Goal: Information Seeking & Learning: Find specific fact

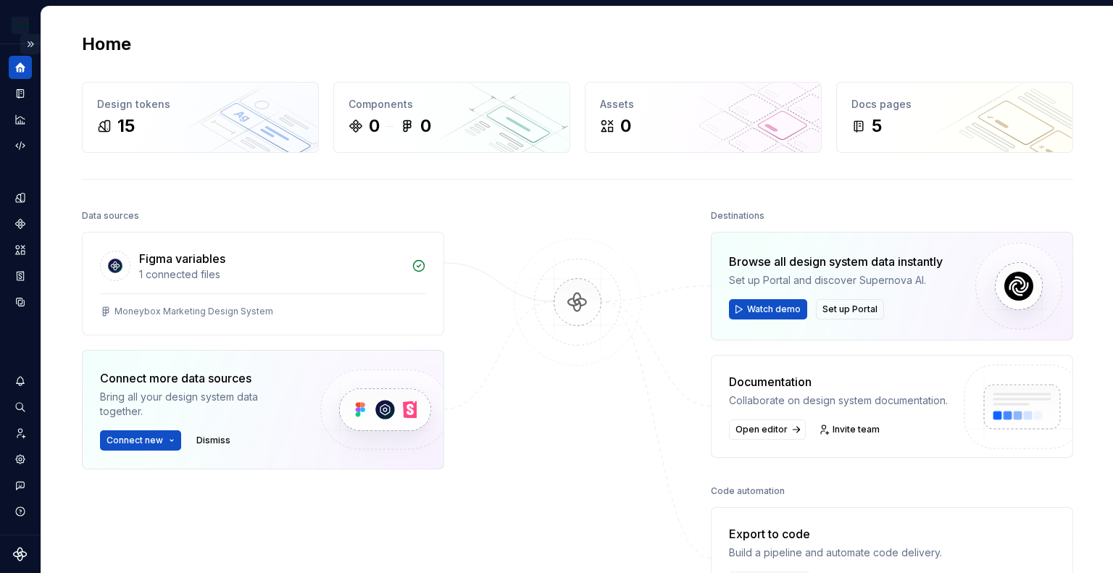
click at [36, 44] on button "Expand sidebar" at bounding box center [30, 44] width 20 height 20
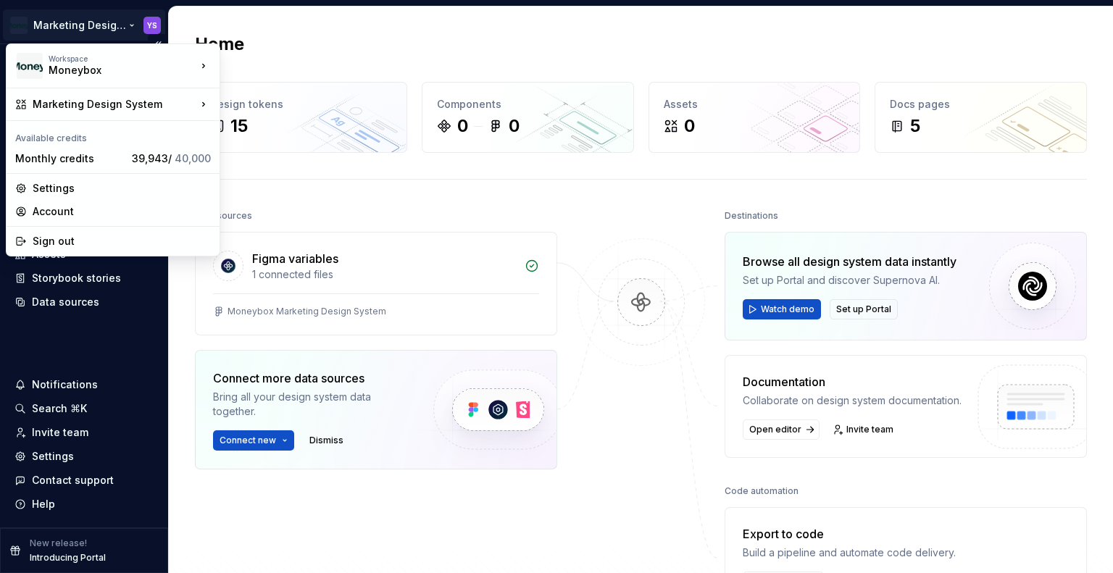
click at [68, 25] on html "Marketing Design System YS Home Documentation Analytics Code automation Design …" at bounding box center [556, 286] width 1113 height 573
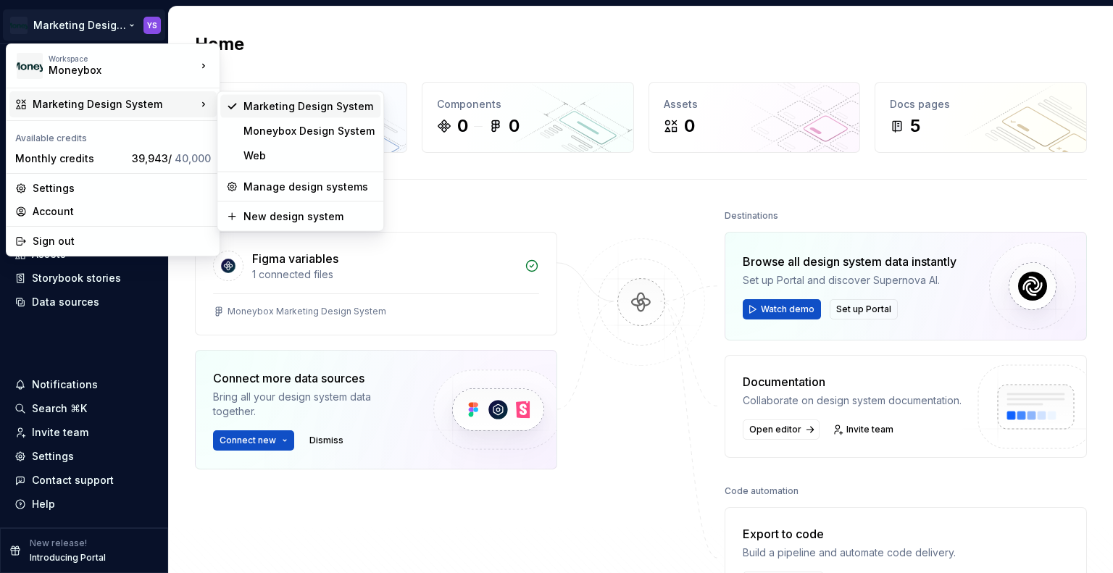
click at [282, 109] on div "Marketing Design System" at bounding box center [309, 106] width 131 height 14
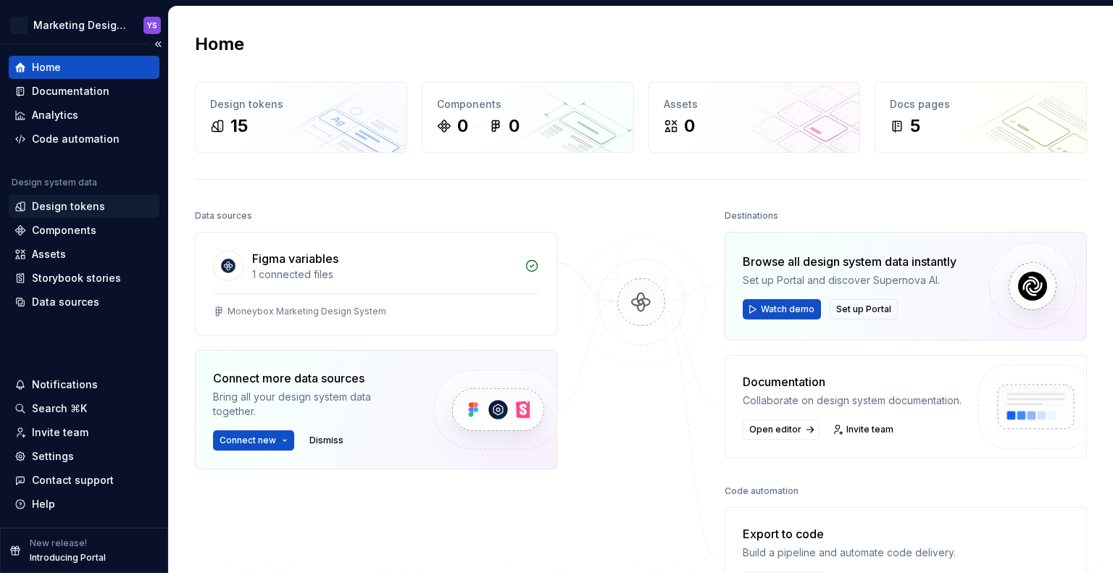
click at [108, 208] on div "Design tokens" at bounding box center [83, 206] width 139 height 14
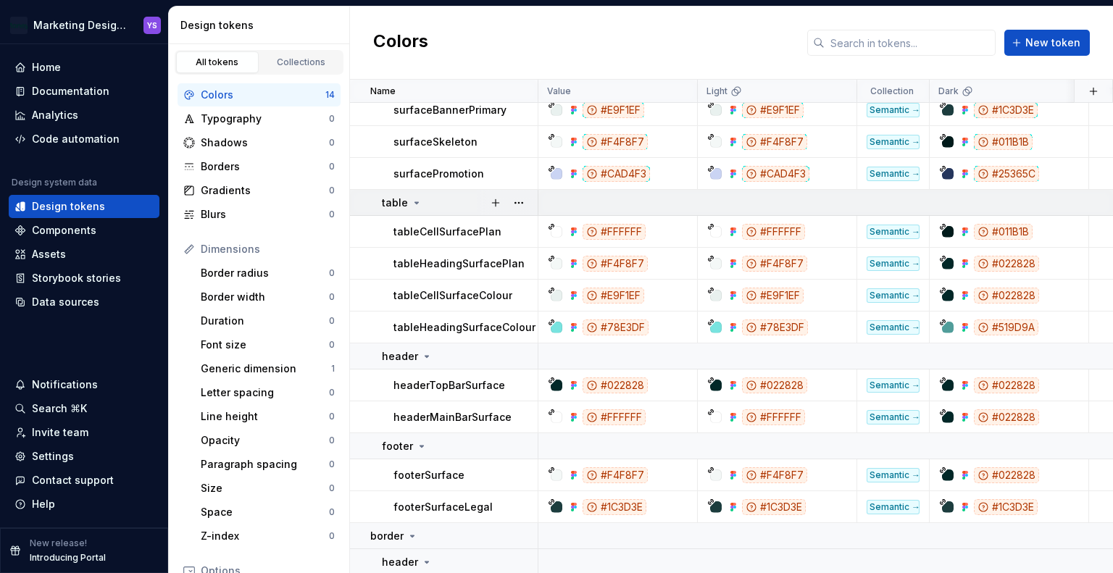
scroll to position [145, 0]
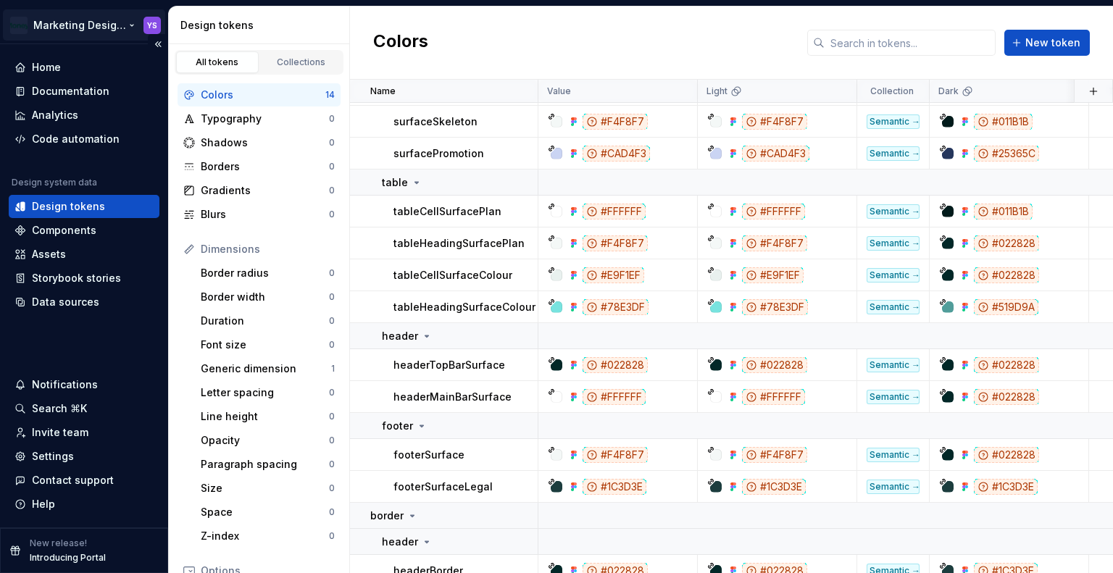
click at [94, 27] on html "Marketing Design System YS Home Documentation Analytics Code automation Design …" at bounding box center [556, 286] width 1113 height 573
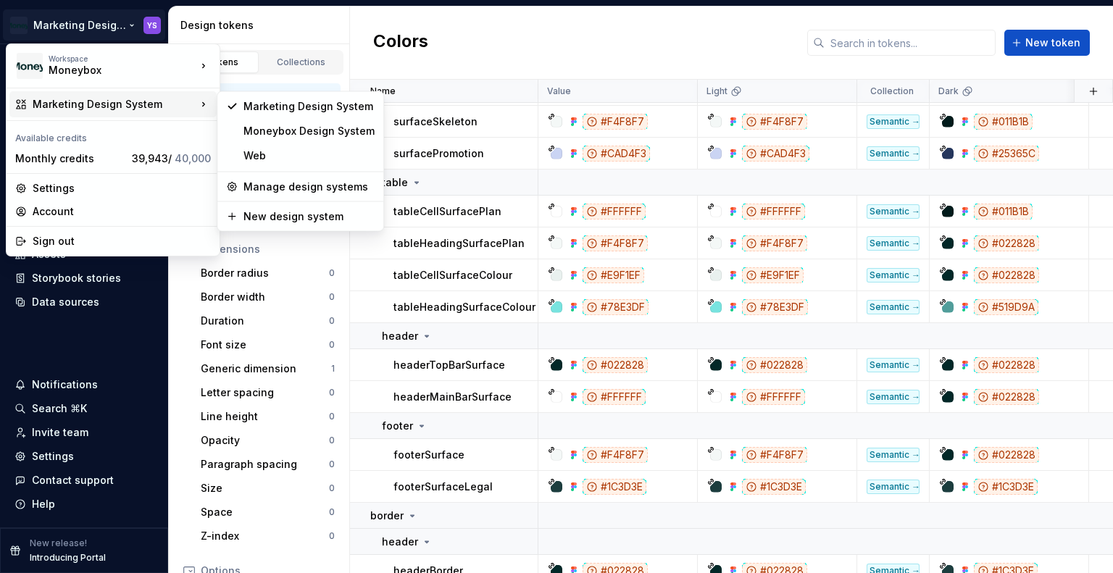
click at [110, 101] on div "Marketing Design System" at bounding box center [115, 104] width 164 height 14
click at [306, 136] on div "Moneybox Design System" at bounding box center [309, 131] width 131 height 14
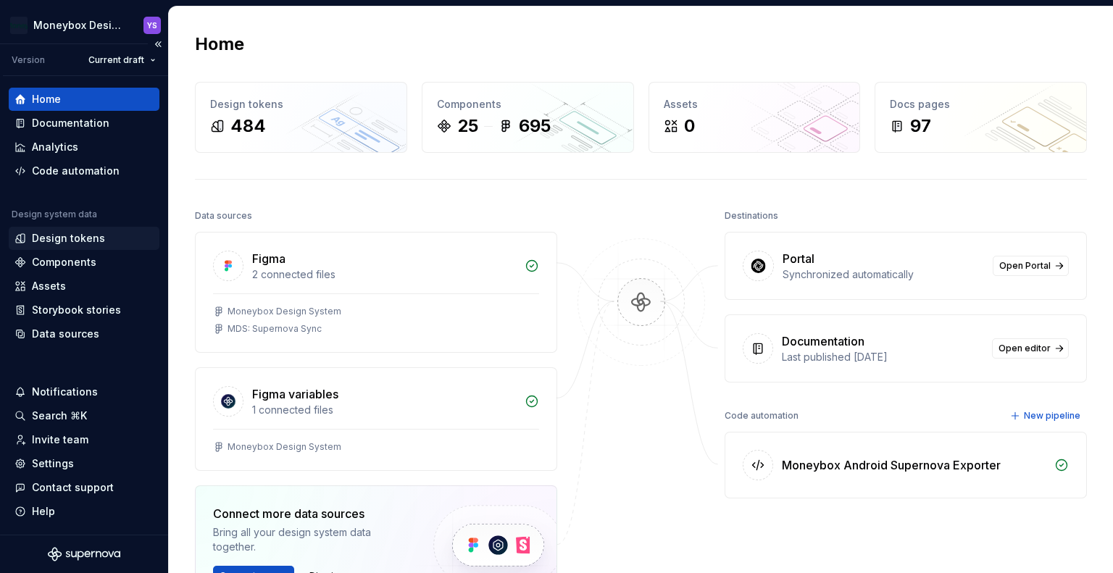
click at [87, 241] on div "Design tokens" at bounding box center [68, 238] width 73 height 14
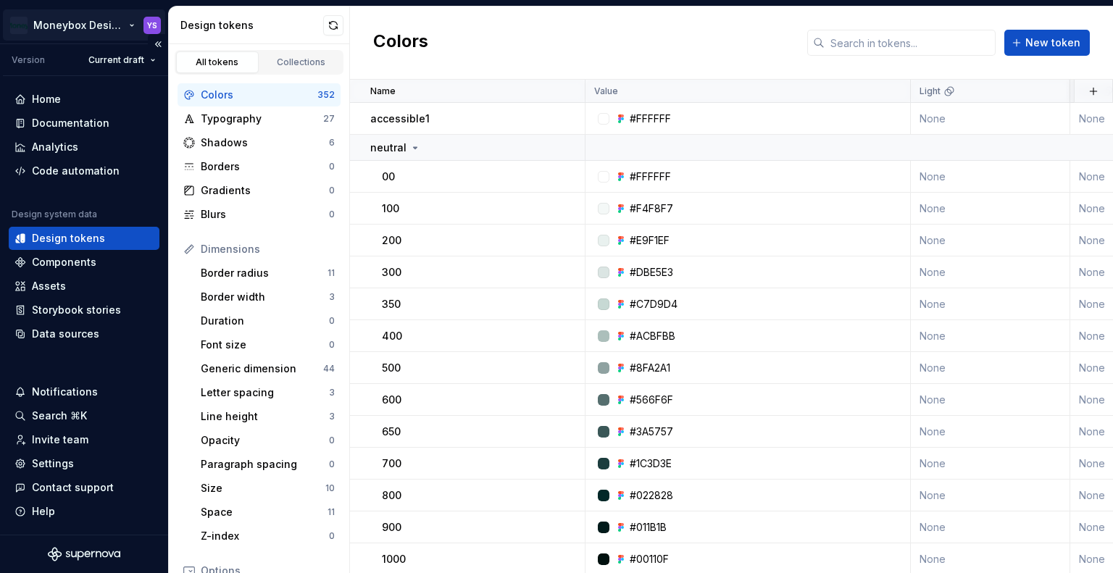
click at [66, 22] on html "Moneybox Design System YS Version Current draft Home Documentation Analytics Co…" at bounding box center [556, 286] width 1113 height 573
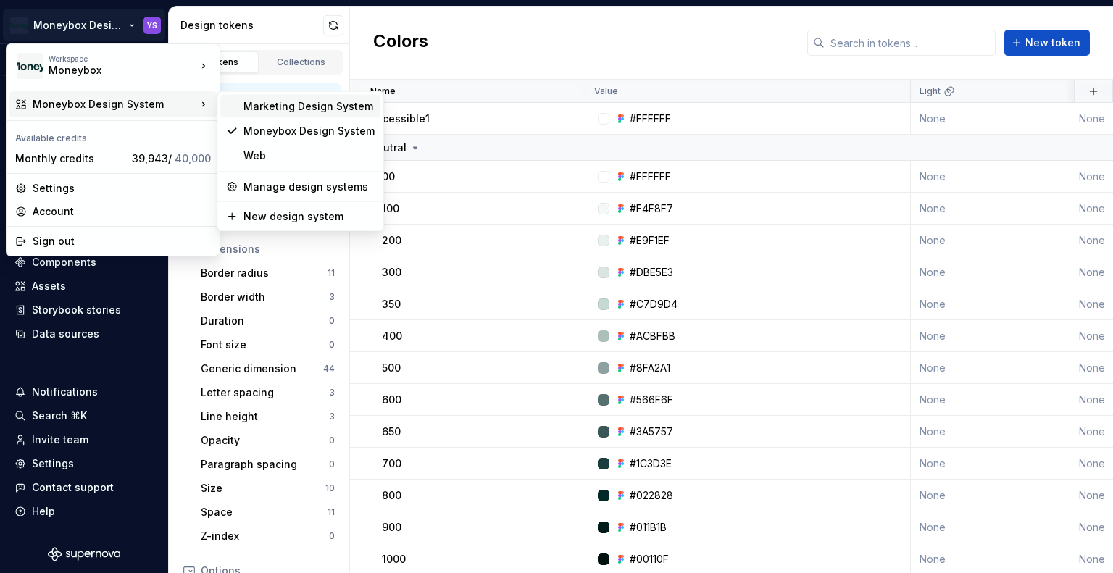
click at [263, 109] on div "Marketing Design System" at bounding box center [309, 106] width 131 height 14
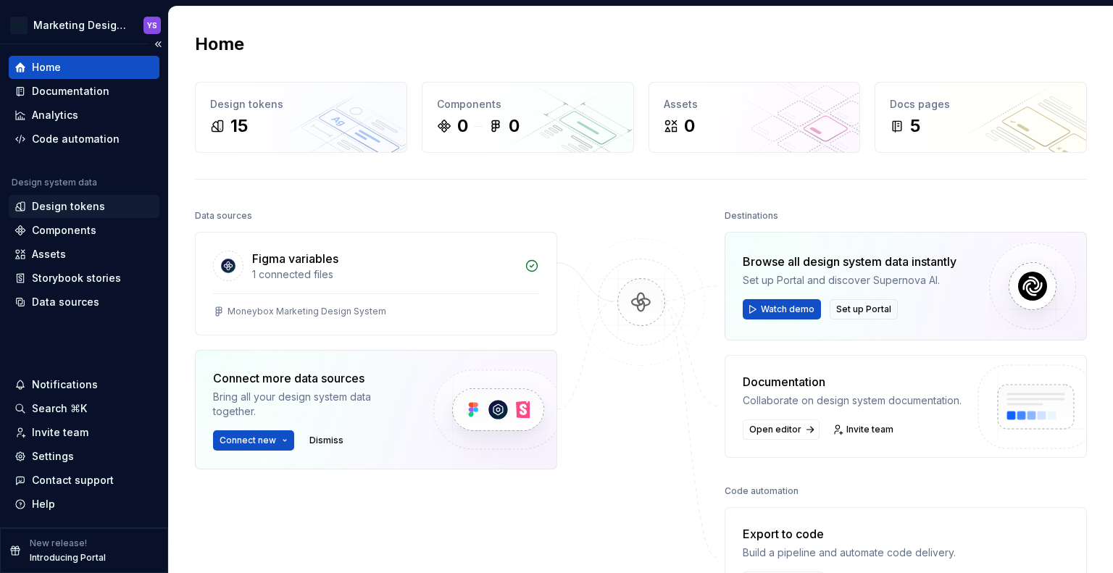
click at [72, 208] on div "Design tokens" at bounding box center [68, 206] width 73 height 14
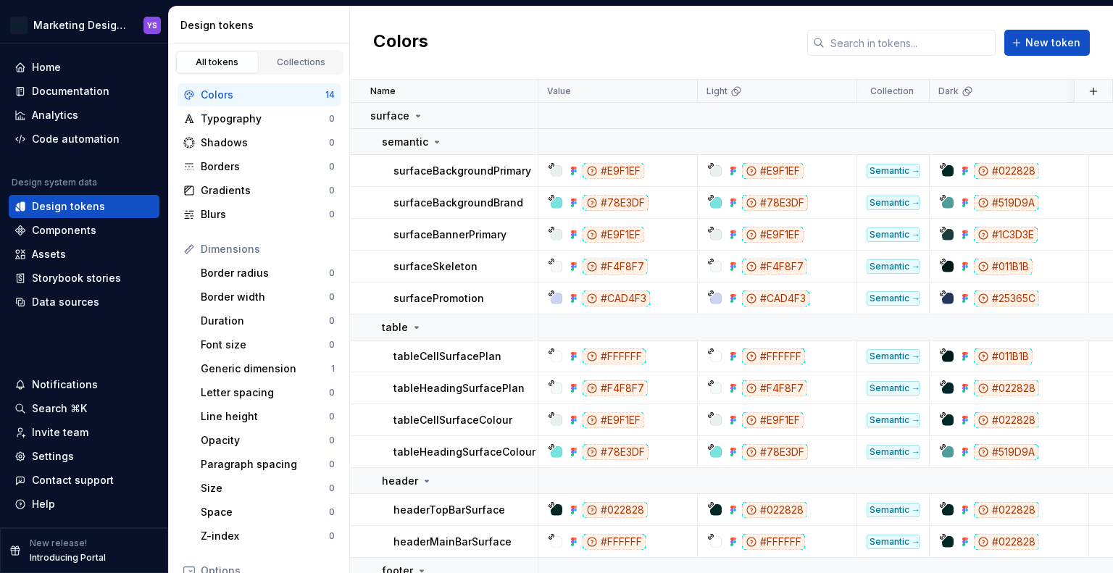
click at [574, 39] on div "Colors New token" at bounding box center [731, 43] width 763 height 73
click at [106, 19] on html "Marketing Design System YS Home Documentation Analytics Code automation Design …" at bounding box center [556, 286] width 1113 height 573
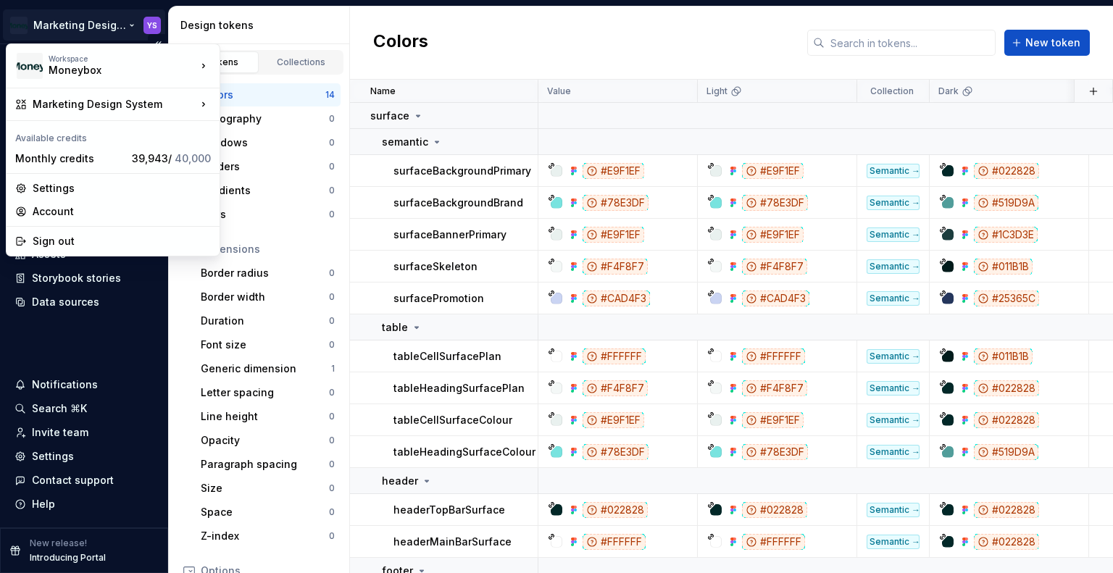
click at [106, 19] on html "Marketing Design System YS Home Documentation Analytics Code automation Design …" at bounding box center [556, 286] width 1113 height 573
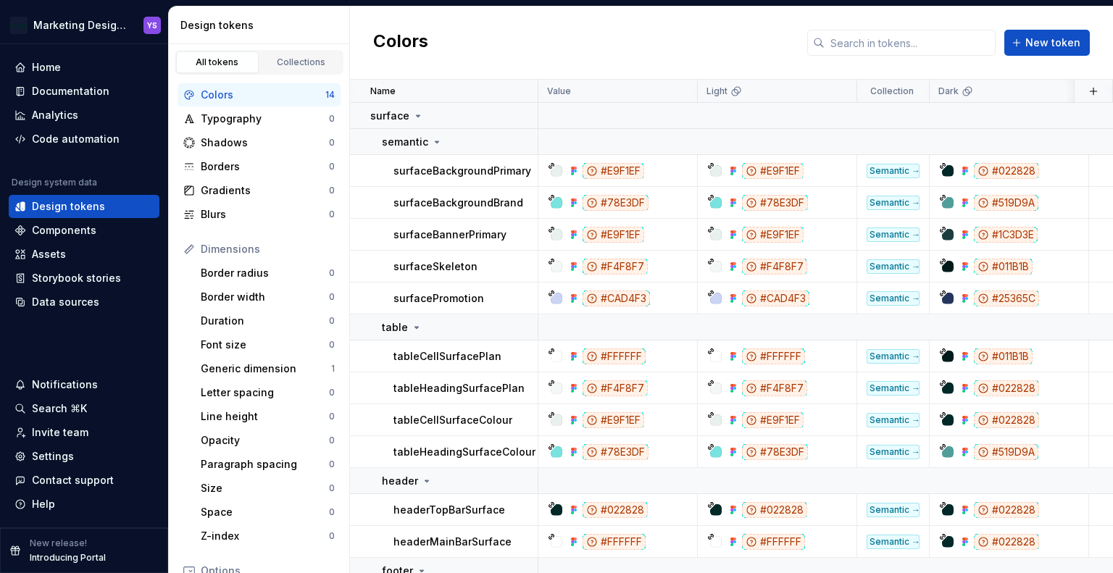
click at [721, 28] on div "Colors New token" at bounding box center [731, 43] width 763 height 73
click at [236, 99] on div "Colors" at bounding box center [263, 95] width 125 height 14
click at [434, 136] on icon at bounding box center [437, 142] width 12 height 12
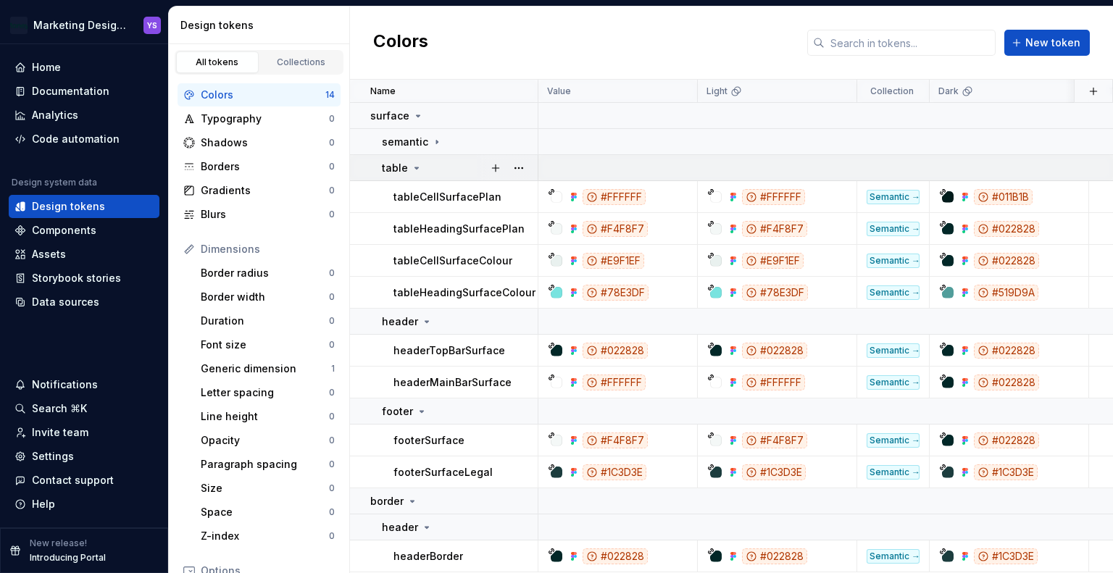
click at [420, 167] on icon at bounding box center [417, 168] width 12 height 12
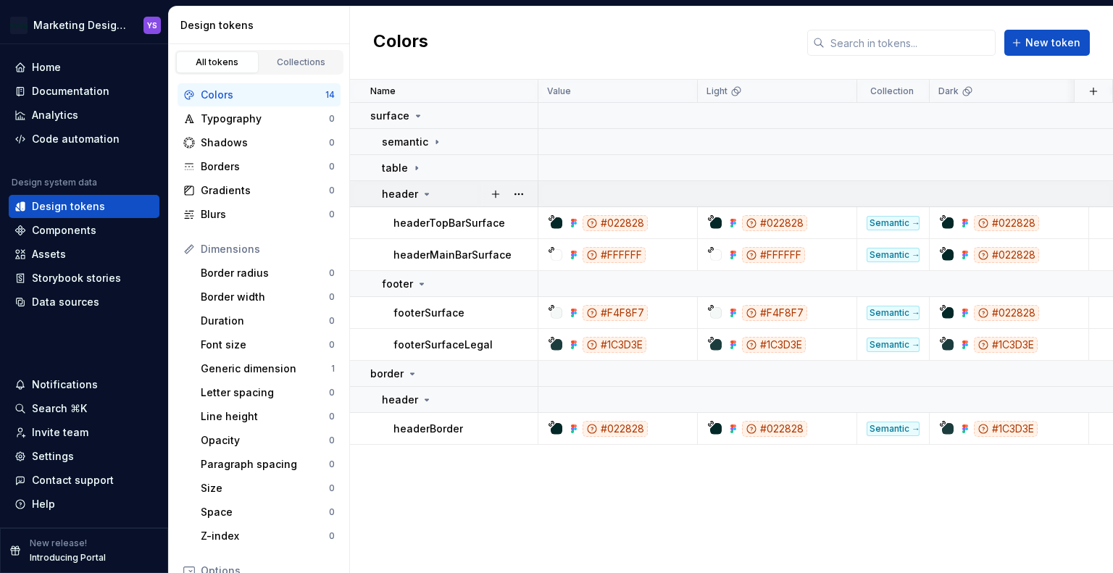
click at [423, 193] on icon at bounding box center [427, 194] width 12 height 12
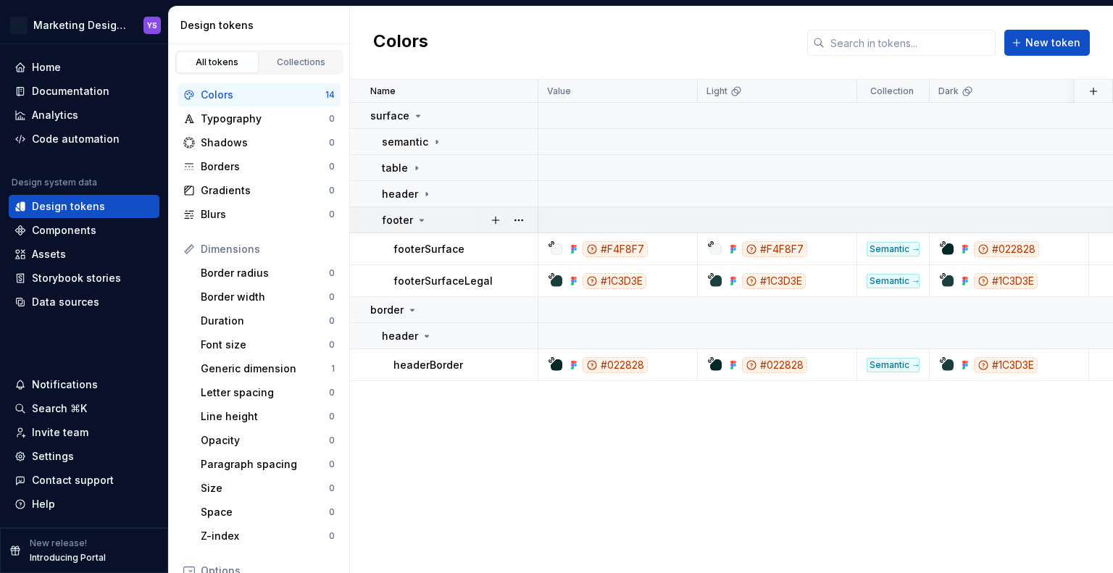
click at [420, 223] on icon at bounding box center [422, 221] width 12 height 12
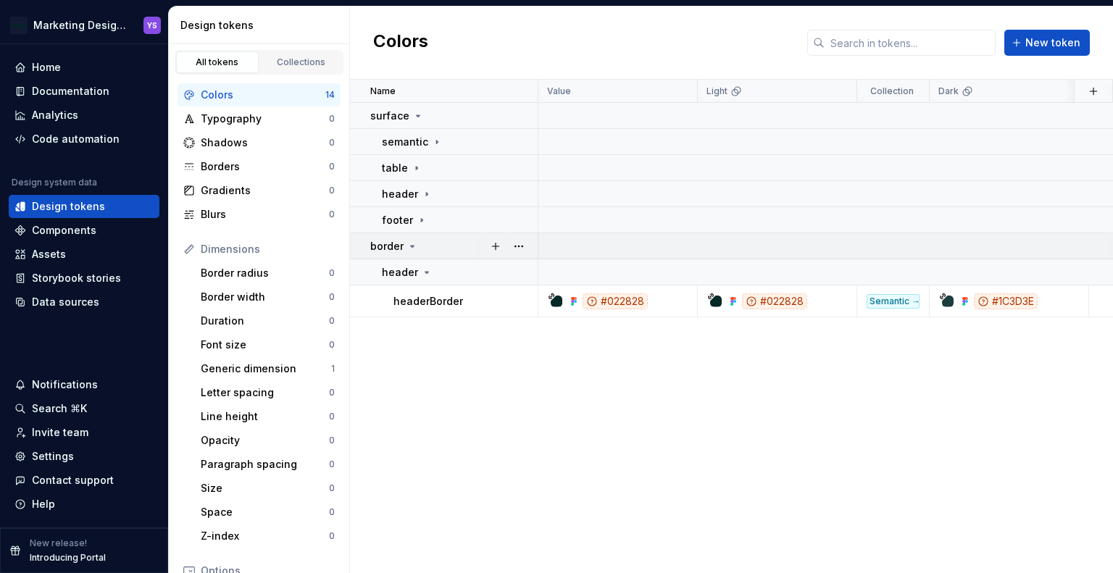
drag, startPoint x: 420, startPoint y: 238, endPoint x: 426, endPoint y: 252, distance: 15.2
click at [420, 239] on div "border" at bounding box center [453, 246] width 167 height 14
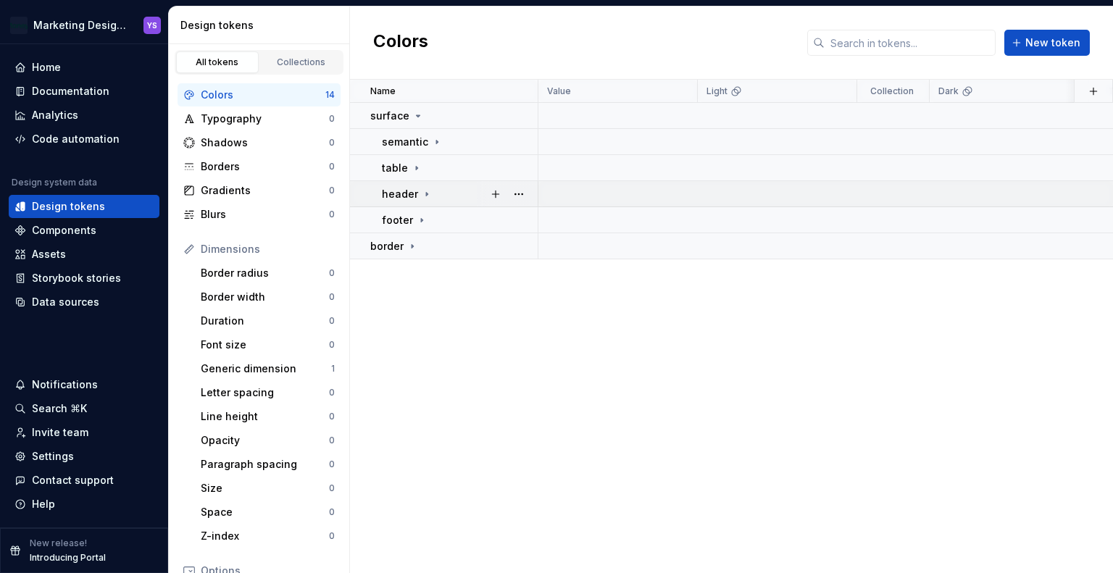
click at [429, 194] on icon at bounding box center [427, 194] width 12 height 12
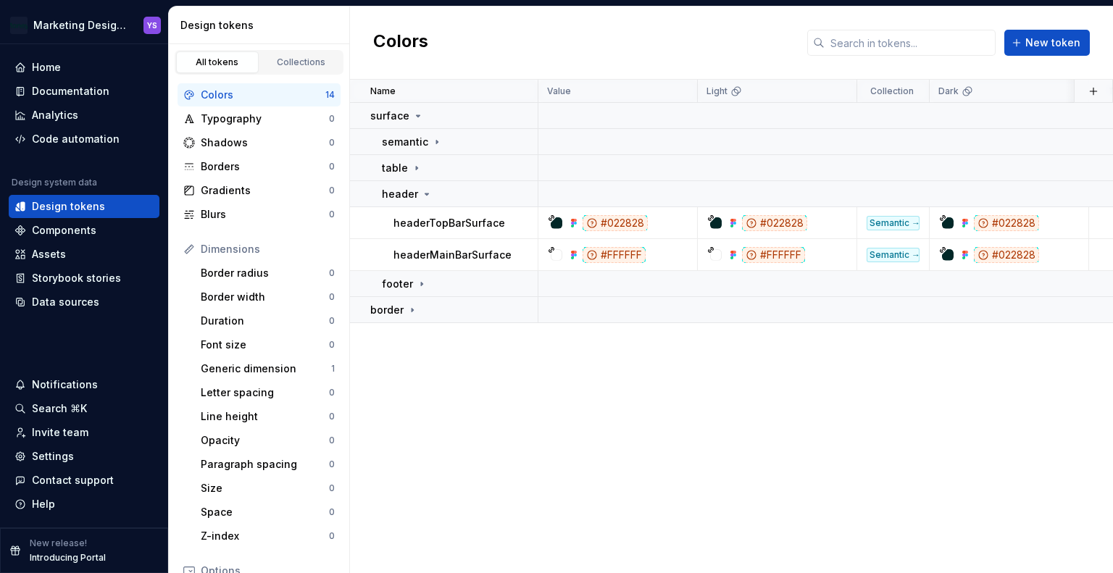
click at [589, 365] on div "Name Value Light Collection Dark Token set Description Last updated surface sem…" at bounding box center [731, 327] width 763 height 494
click at [435, 139] on icon at bounding box center [437, 142] width 12 height 12
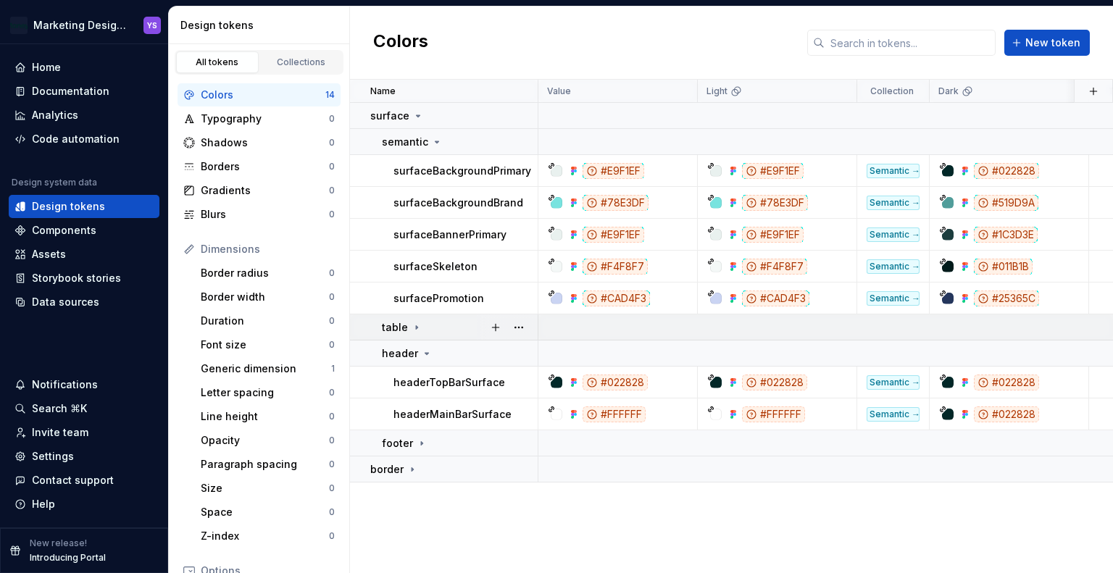
click at [415, 325] on icon at bounding box center [417, 328] width 12 height 12
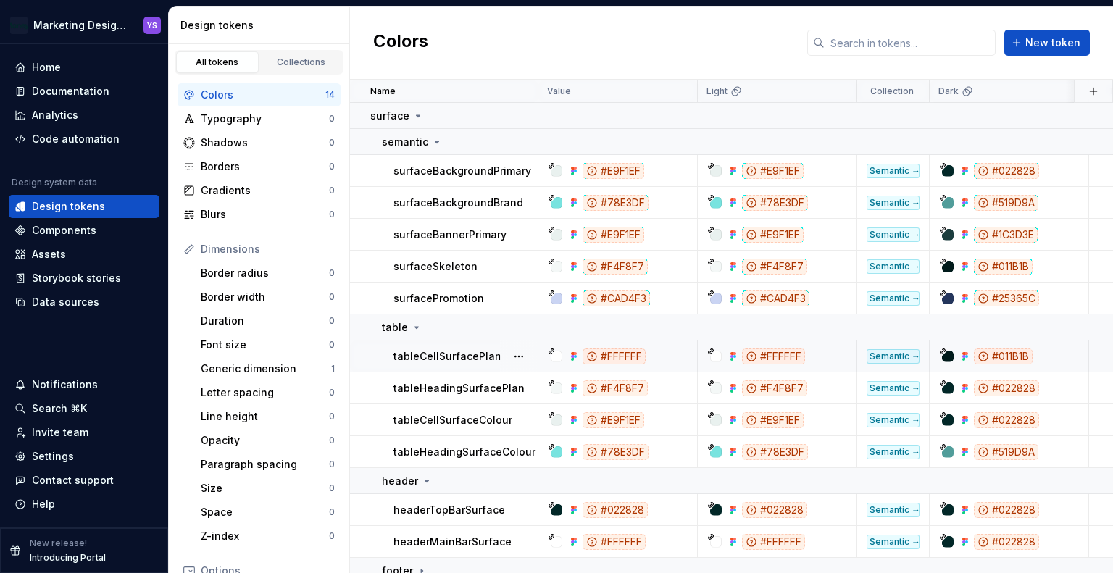
scroll to position [43, 0]
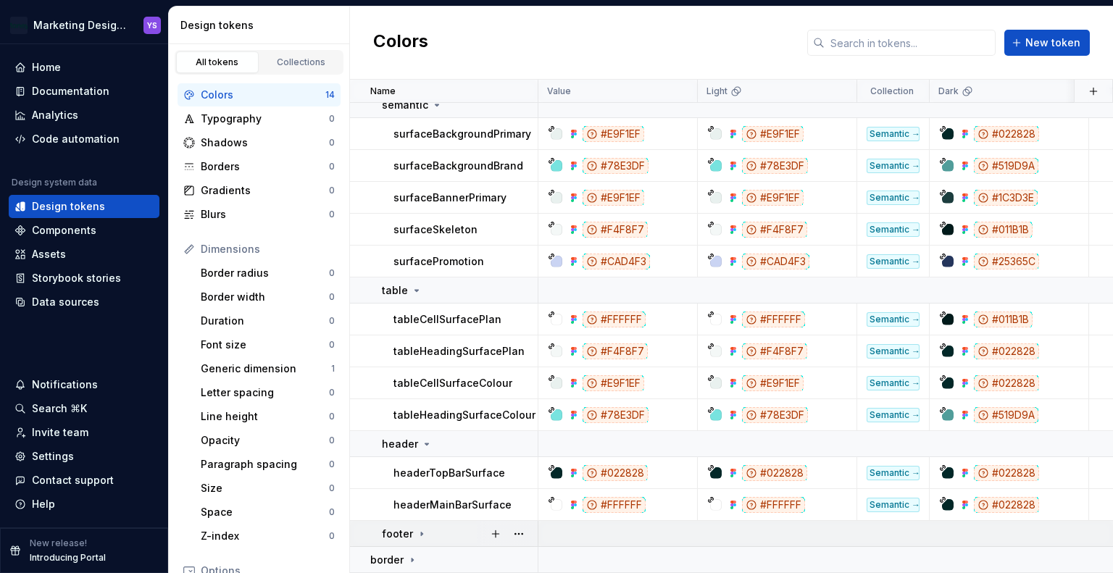
click at [423, 528] on icon at bounding box center [422, 534] width 12 height 12
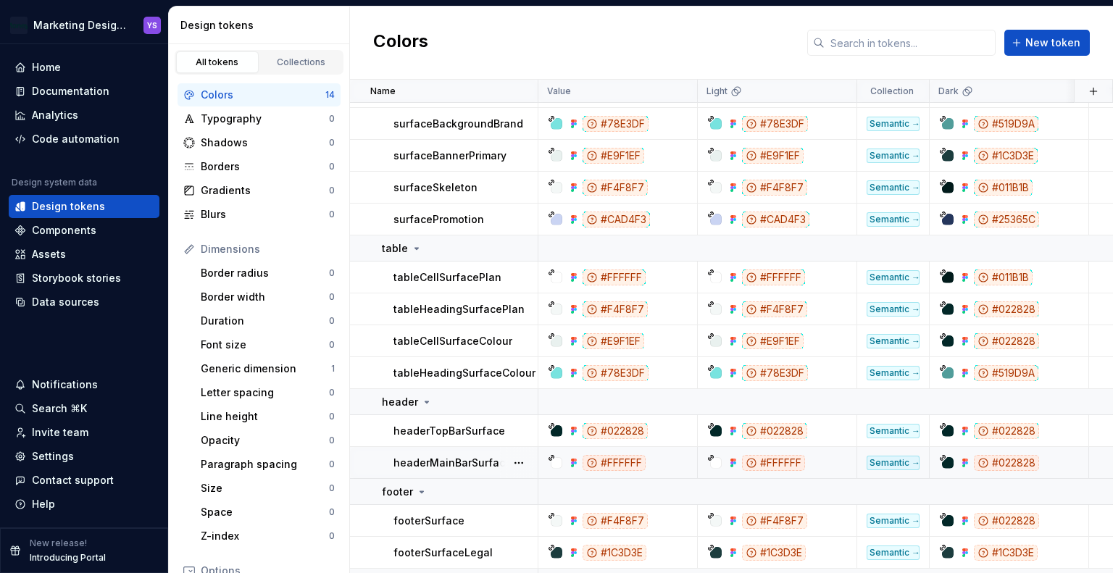
scroll to position [107, 0]
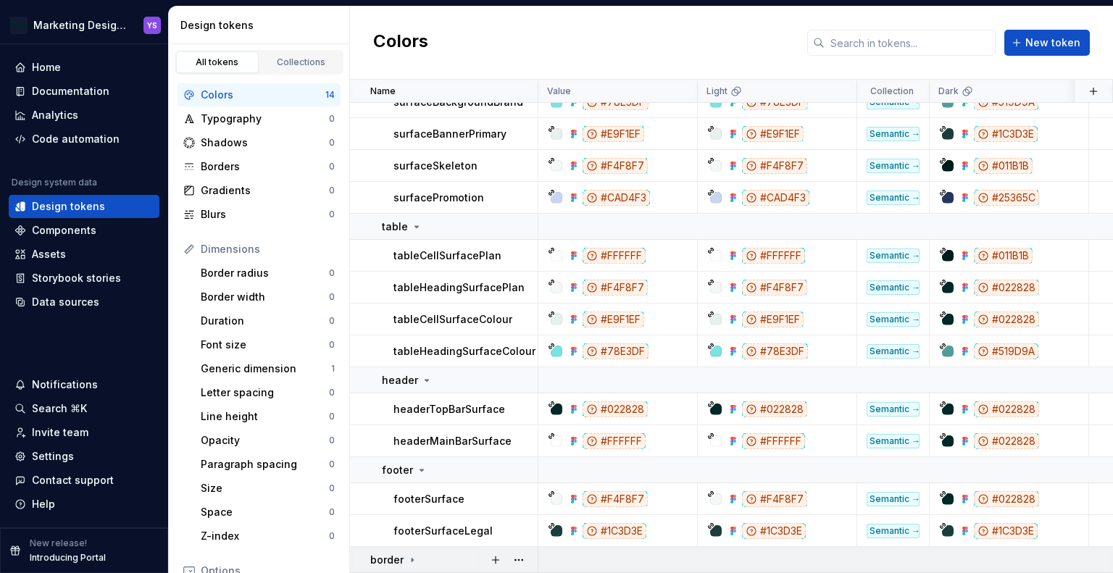
click at [412, 555] on icon at bounding box center [413, 561] width 12 height 12
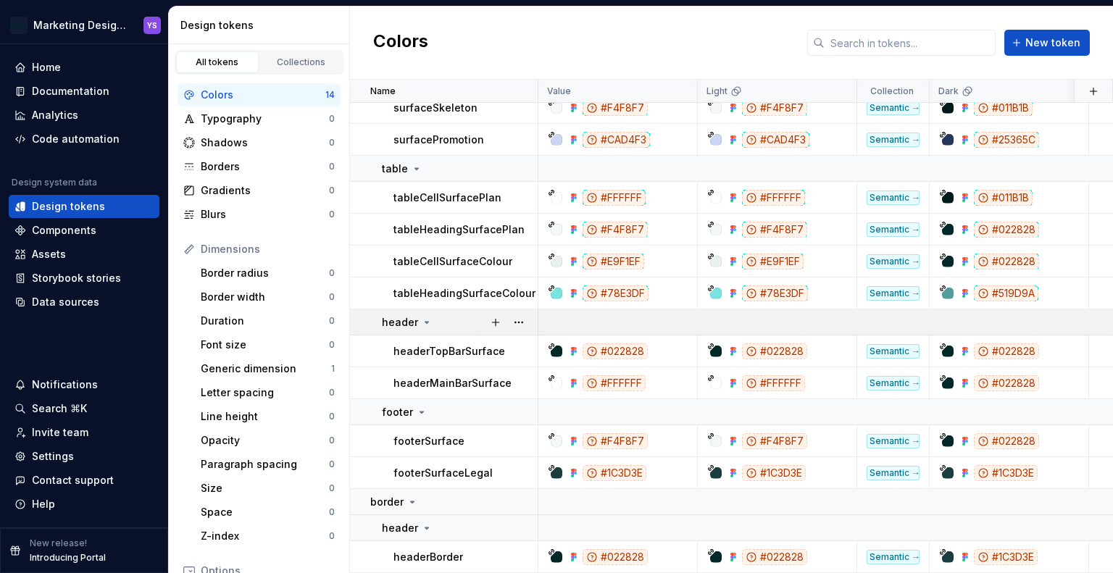
scroll to position [165, 0]
click at [814, 347] on div "#022828" at bounding box center [782, 352] width 149 height 16
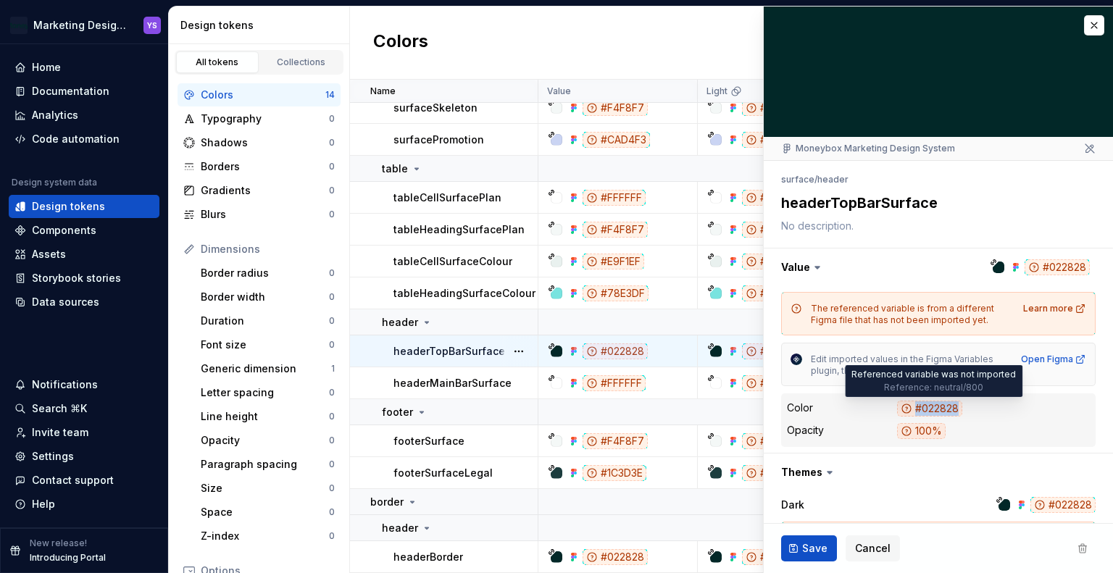
drag, startPoint x: 986, startPoint y: 404, endPoint x: 899, endPoint y: 407, distance: 87.0
click at [899, 407] on dd "#022828" at bounding box center [993, 409] width 193 height 17
copy div "#022828"
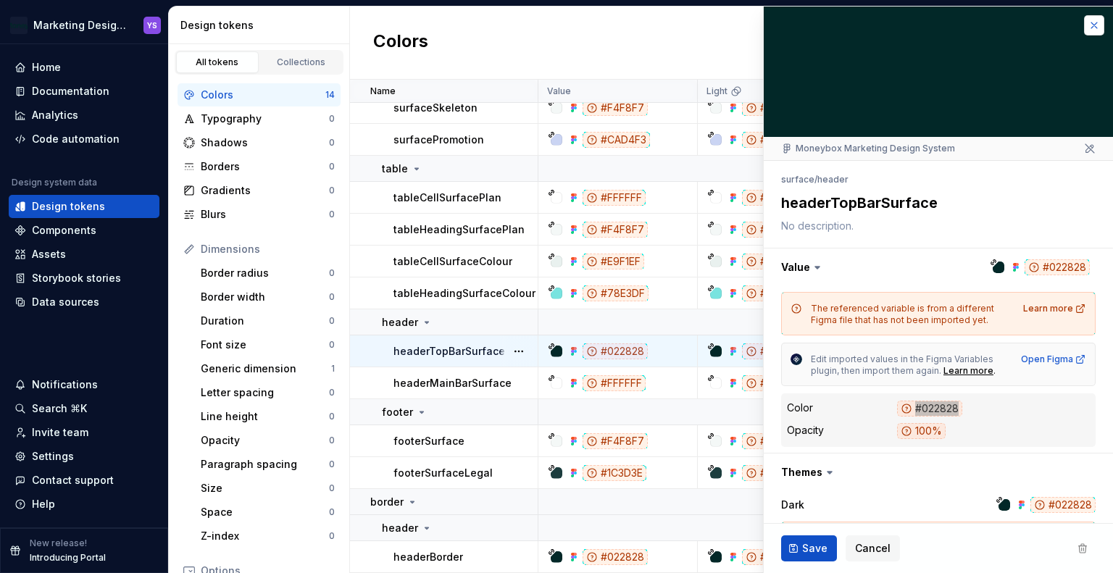
click at [1084, 22] on button "button" at bounding box center [1094, 25] width 20 height 20
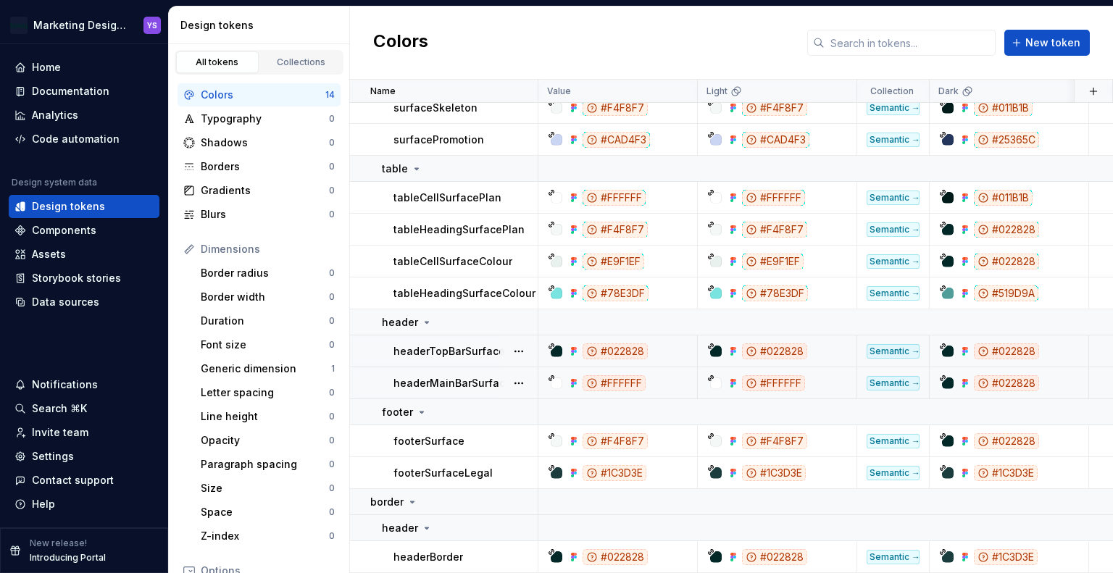
click at [812, 376] on div "#FFFFFF" at bounding box center [782, 384] width 149 height 16
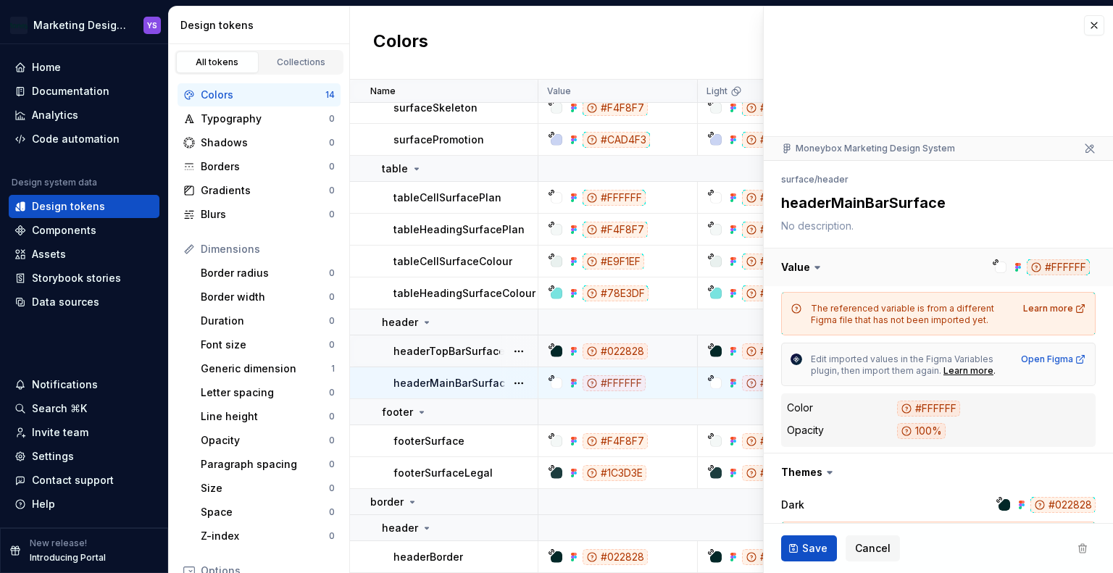
drag, startPoint x: 1084, startPoint y: 263, endPoint x: 1037, endPoint y: 267, distance: 48.0
click at [1037, 267] on button "button" at bounding box center [938, 268] width 349 height 38
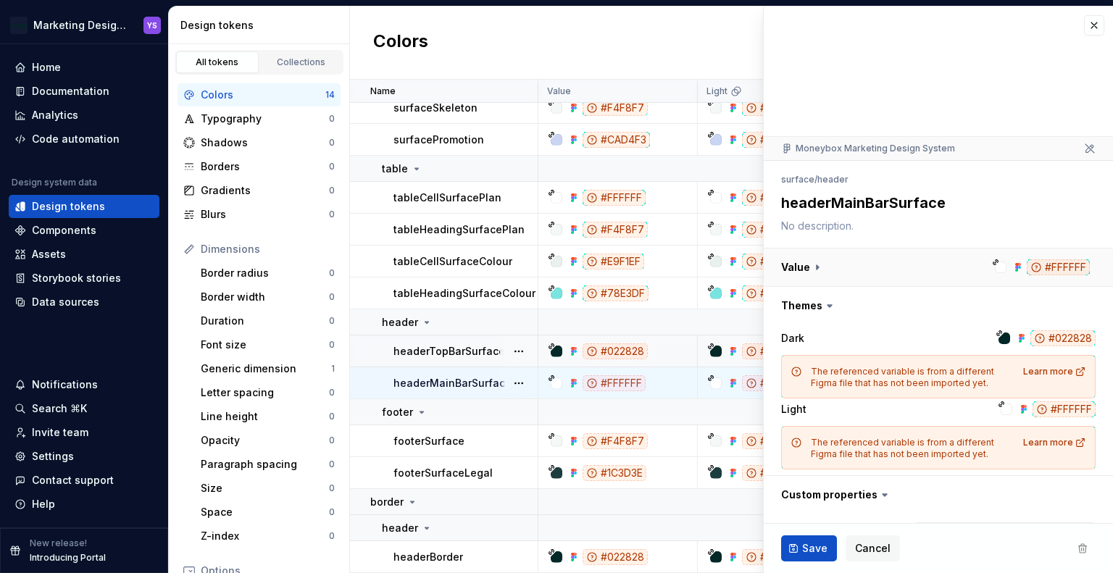
click at [1052, 270] on button "button" at bounding box center [938, 268] width 349 height 38
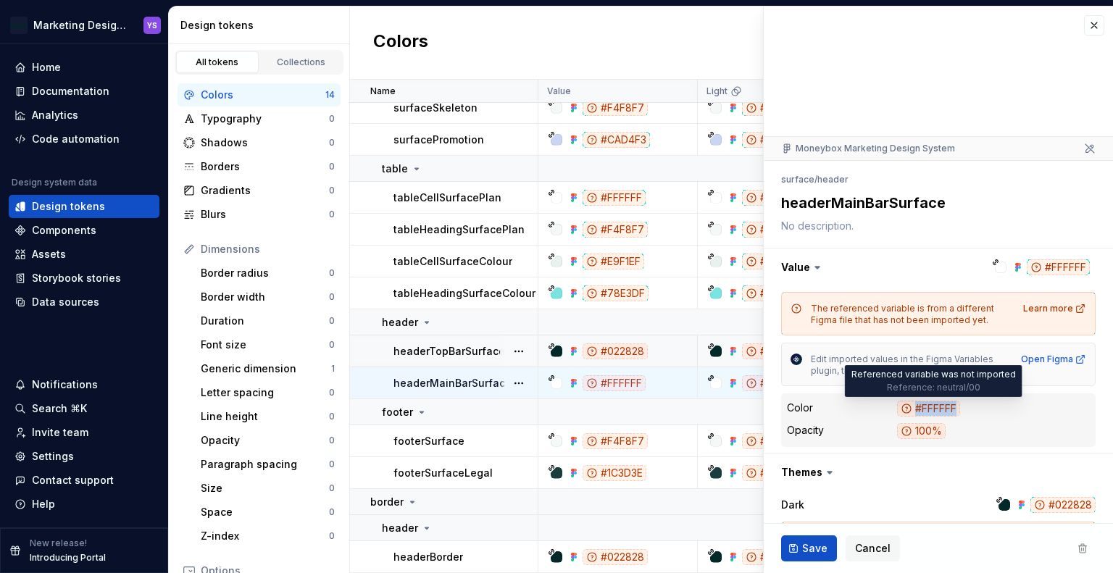
drag, startPoint x: 971, startPoint y: 407, endPoint x: 913, endPoint y: 410, distance: 58.1
click at [913, 410] on dd "#FFFFFF" at bounding box center [993, 409] width 193 height 17
copy div "#FFFFFF"
click at [1087, 25] on button "button" at bounding box center [1094, 25] width 20 height 20
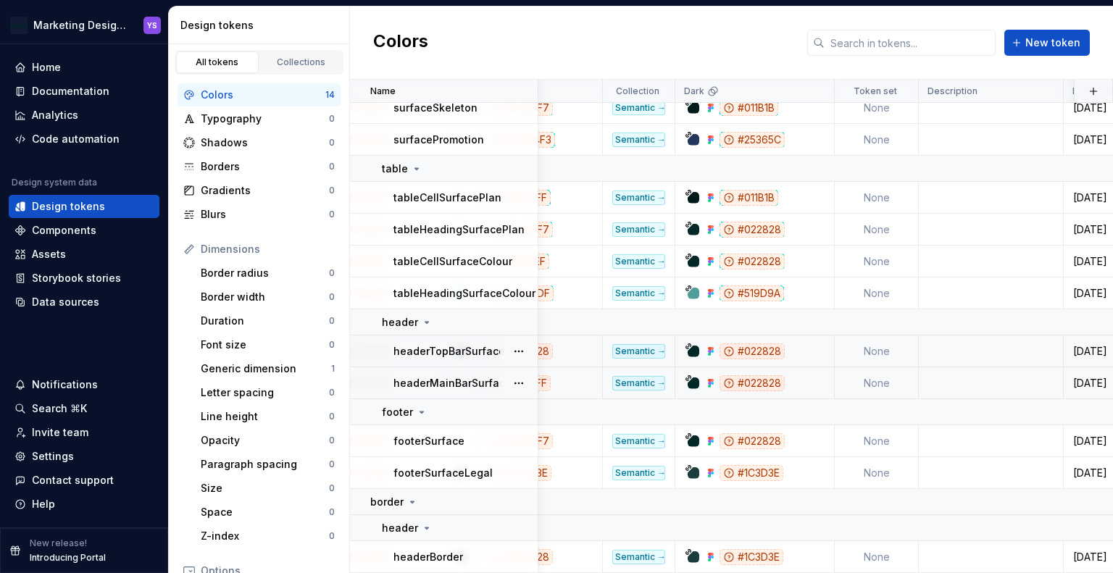
scroll to position [165, 290]
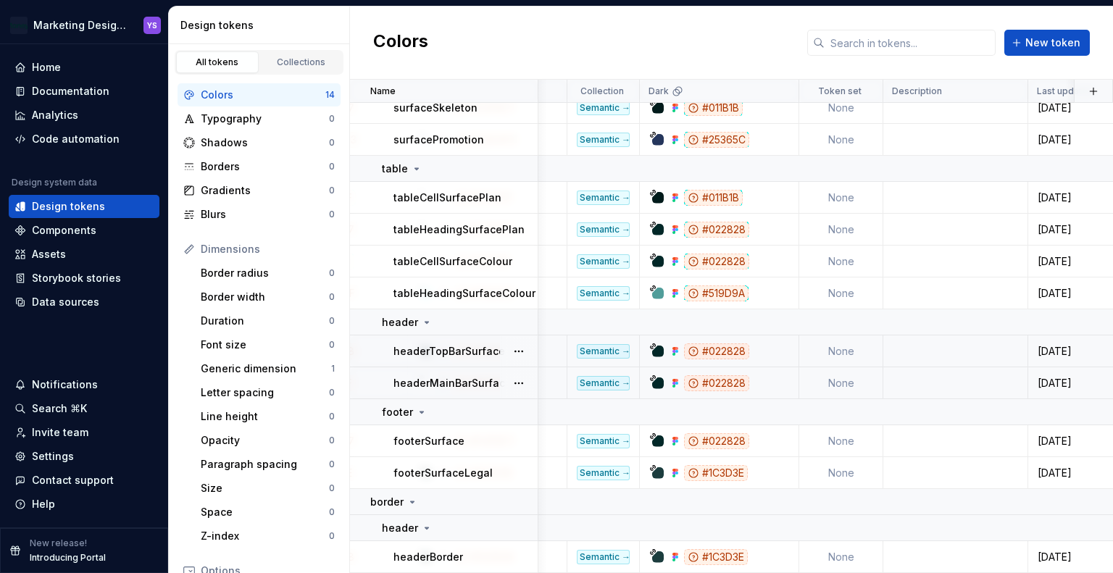
click at [757, 376] on div "#022828" at bounding box center [724, 384] width 149 height 16
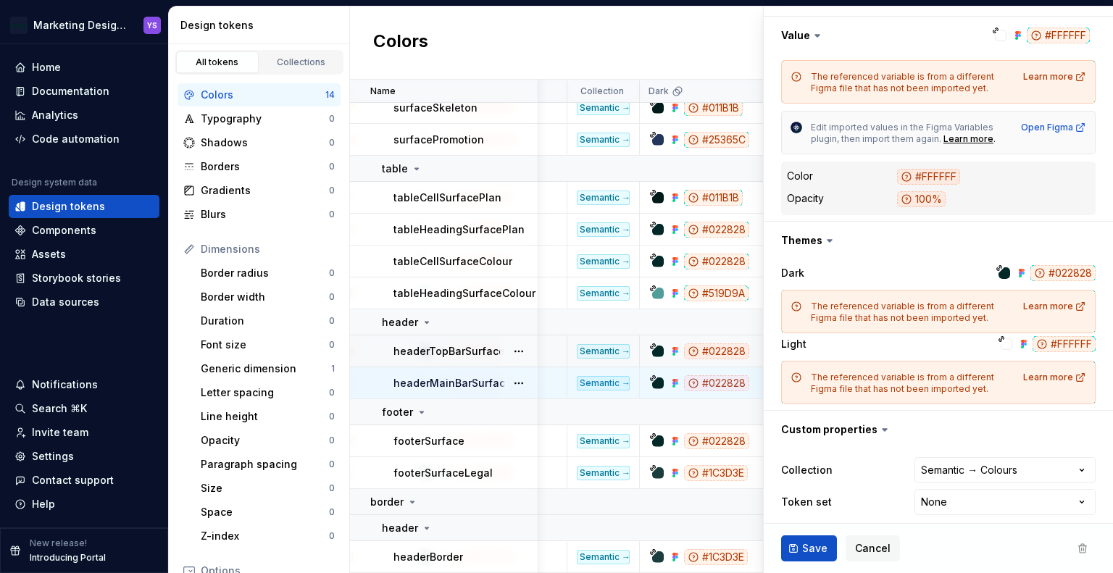
scroll to position [239, 0]
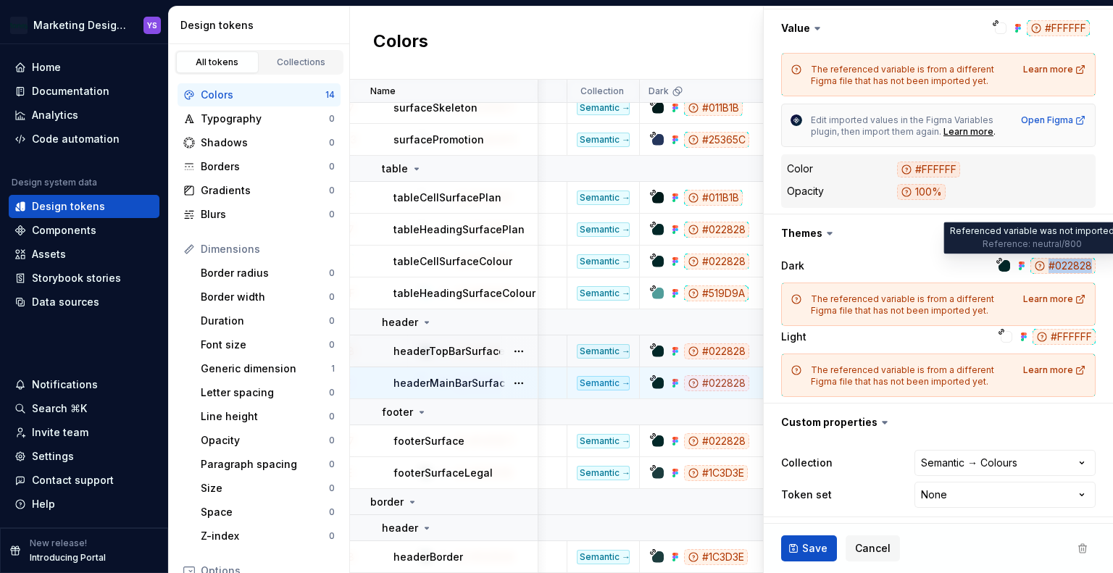
drag, startPoint x: 1089, startPoint y: 263, endPoint x: 1081, endPoint y: 266, distance: 8.5
click at [1081, 266] on div "Dark #022828 The referenced variable is from a different Figma file that has no…" at bounding box center [938, 327] width 349 height 151
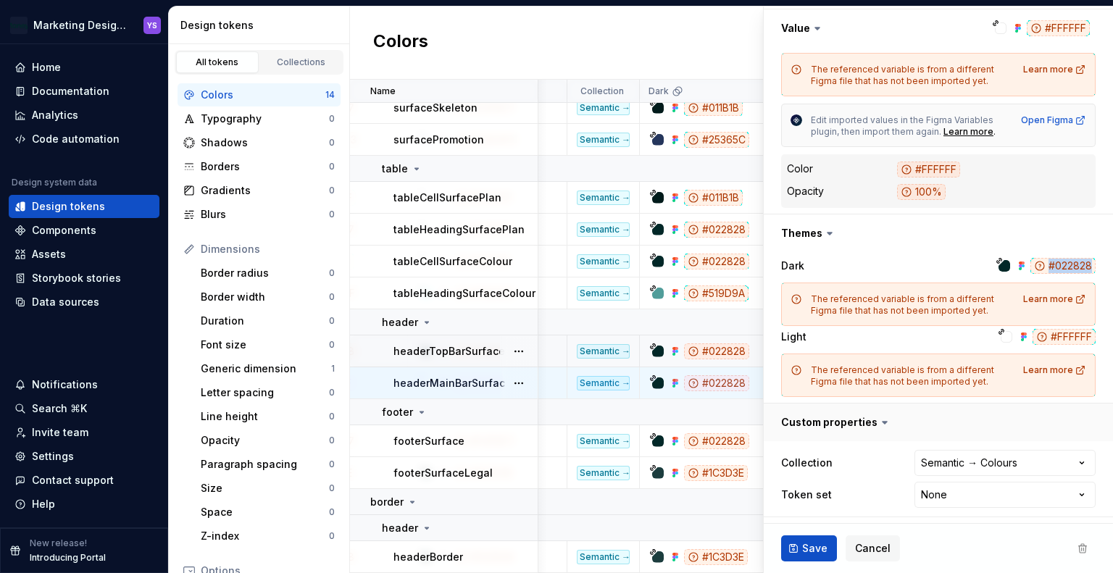
copy div "#022828"
type textarea "*"
click at [704, 37] on div "Colors New token" at bounding box center [731, 43] width 763 height 73
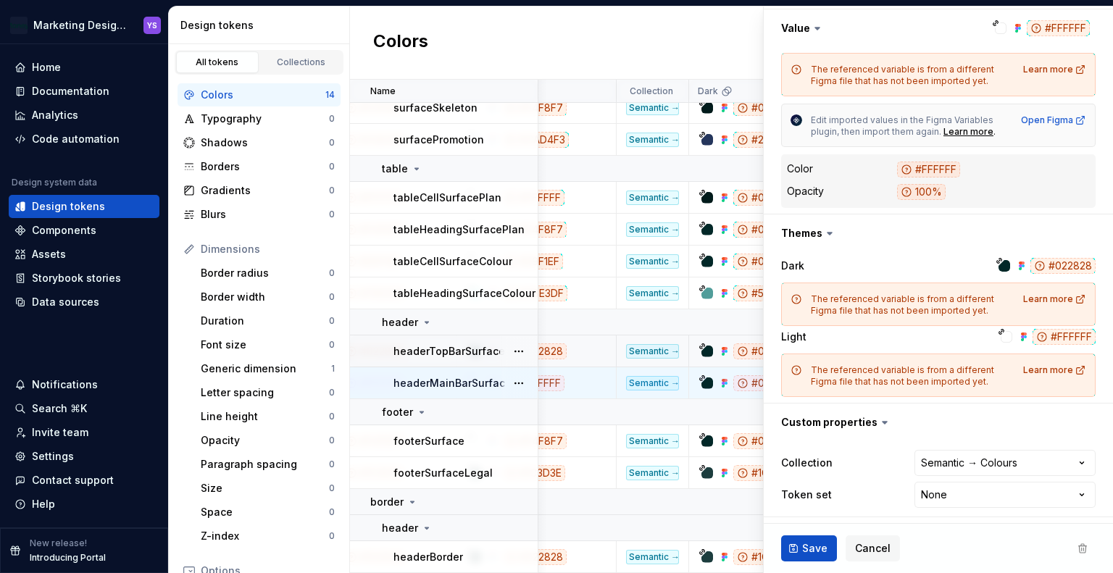
scroll to position [165, 217]
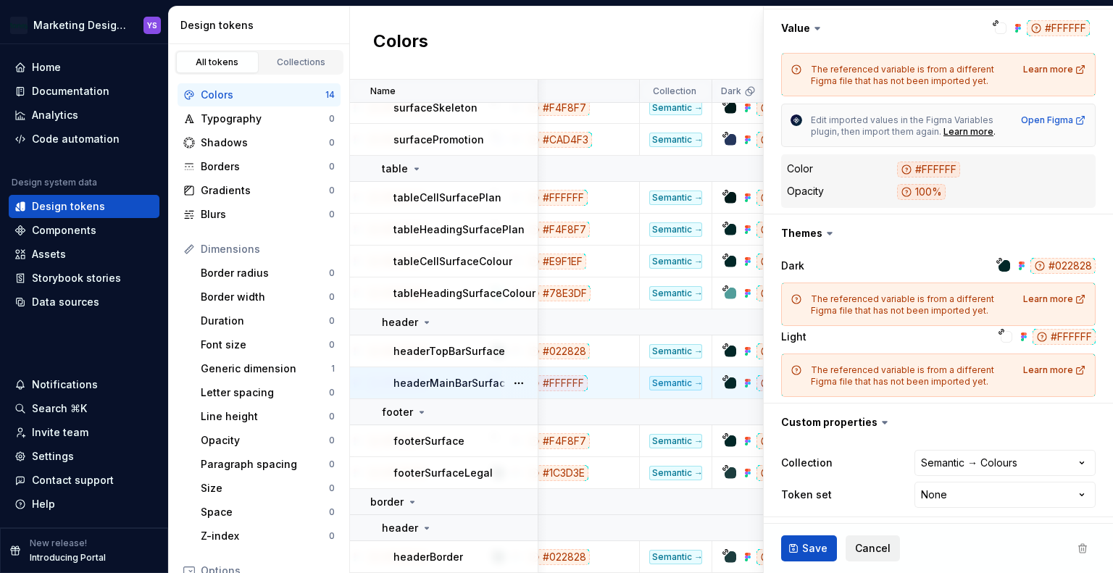
click at [864, 547] on span "Cancel" at bounding box center [873, 549] width 36 height 14
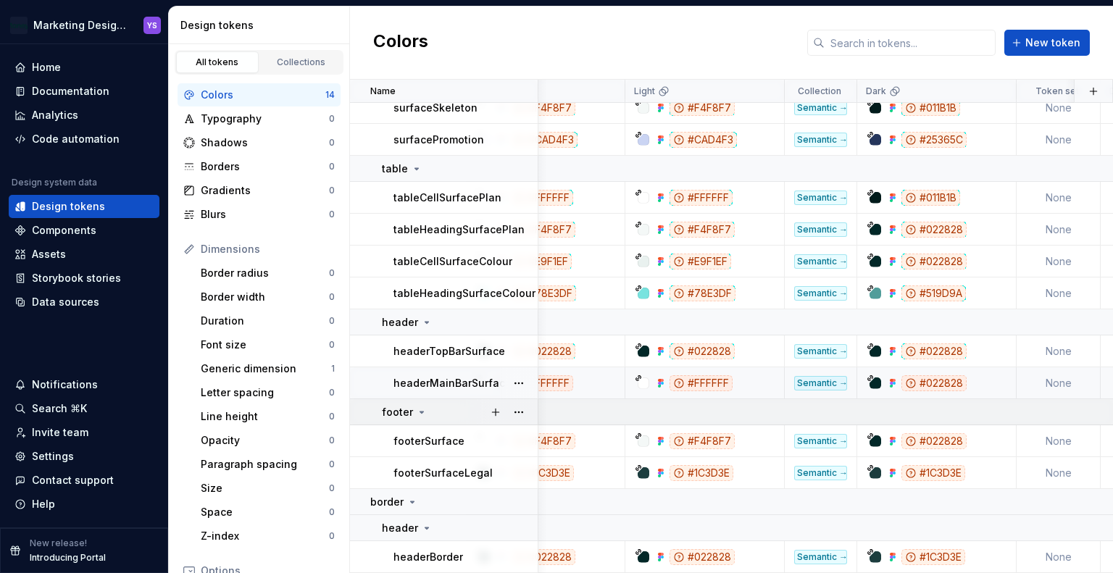
scroll to position [165, 0]
